Goal: Transaction & Acquisition: Purchase product/service

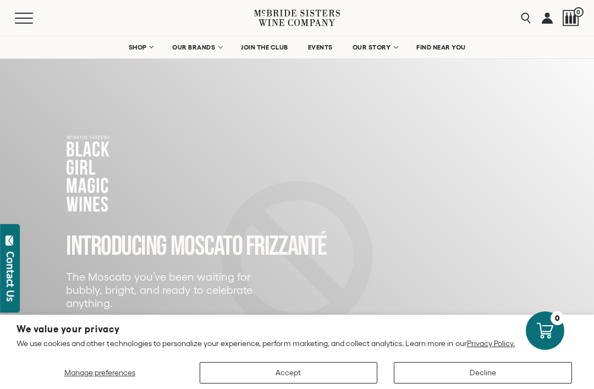
click at [305, 364] on button "Accept" at bounding box center [289, 372] width 178 height 21
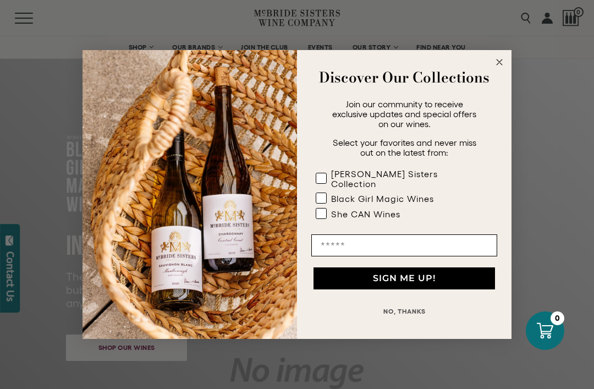
click at [405, 307] on button "NO, THANKS" at bounding box center [404, 311] width 186 height 22
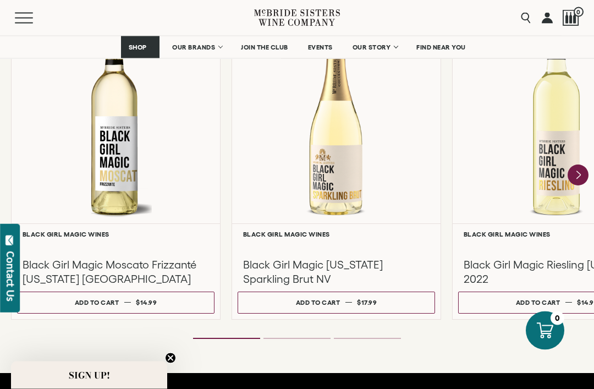
scroll to position [1016, 0]
click at [578, 168] on icon "Next" at bounding box center [578, 174] width 21 height 21
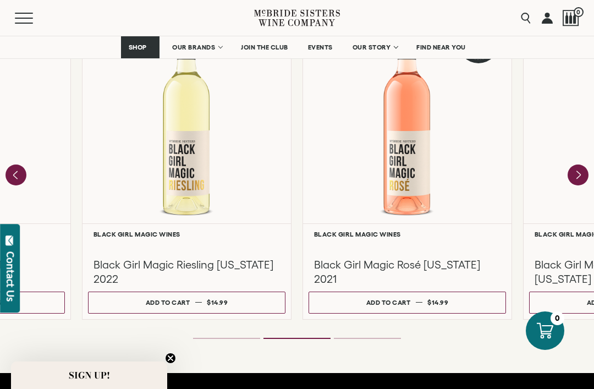
click at [579, 170] on icon "Next" at bounding box center [578, 174] width 21 height 21
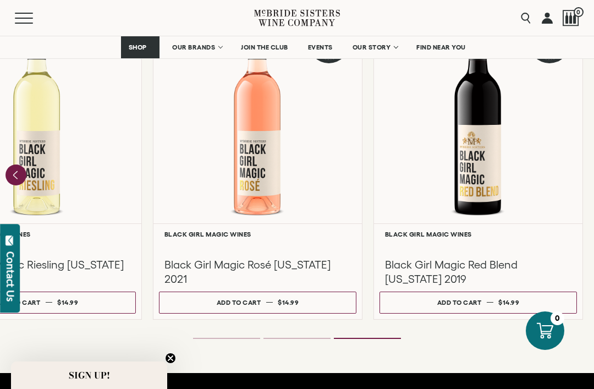
click at [498, 256] on div "Black Girl Magic Red Blend [US_STATE] 2019" at bounding box center [478, 262] width 197 height 48
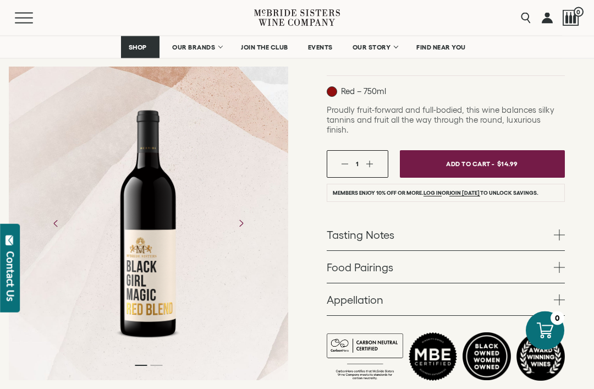
scroll to position [193, 0]
click at [489, 255] on link "Food Pairings" at bounding box center [446, 267] width 238 height 32
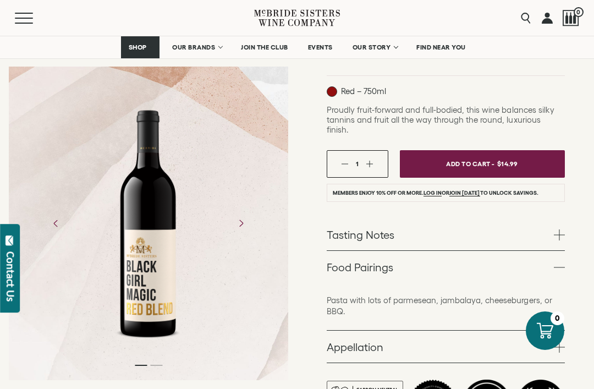
click at [483, 226] on link "Tasting Notes" at bounding box center [446, 234] width 238 height 32
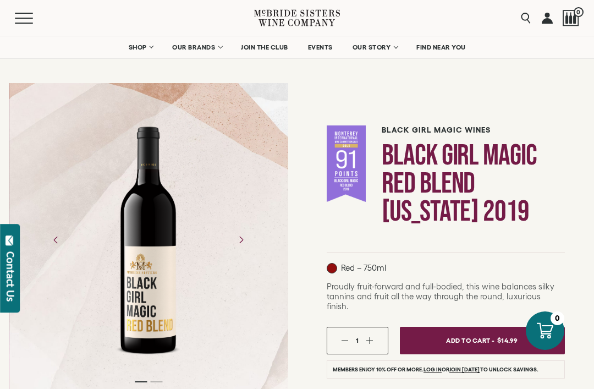
scroll to position [0, 0]
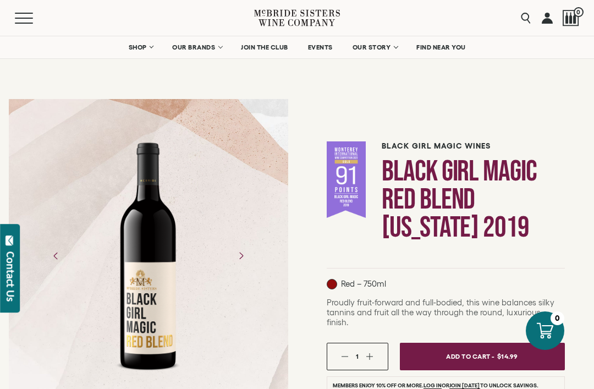
click at [357, 183] on div at bounding box center [347, 179] width 40 height 76
click at [352, 178] on div at bounding box center [347, 179] width 40 height 76
